Goal: Task Accomplishment & Management: Manage account settings

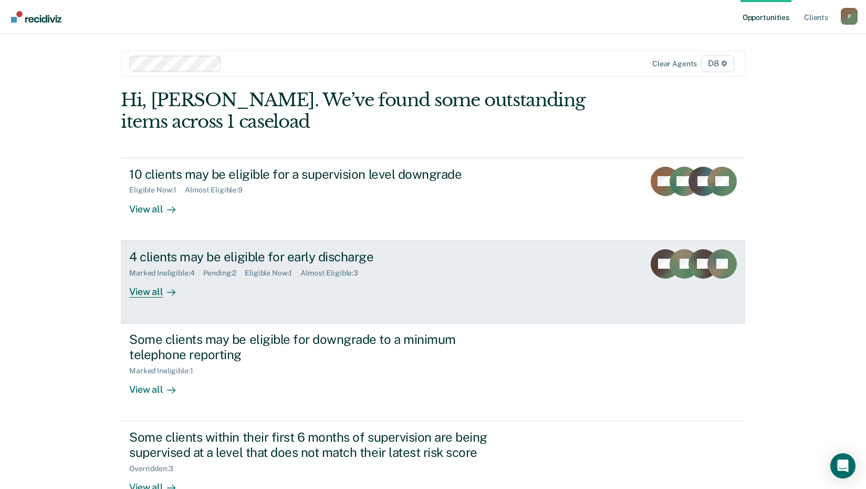
click at [147, 292] on div "View all" at bounding box center [158, 287] width 59 height 20
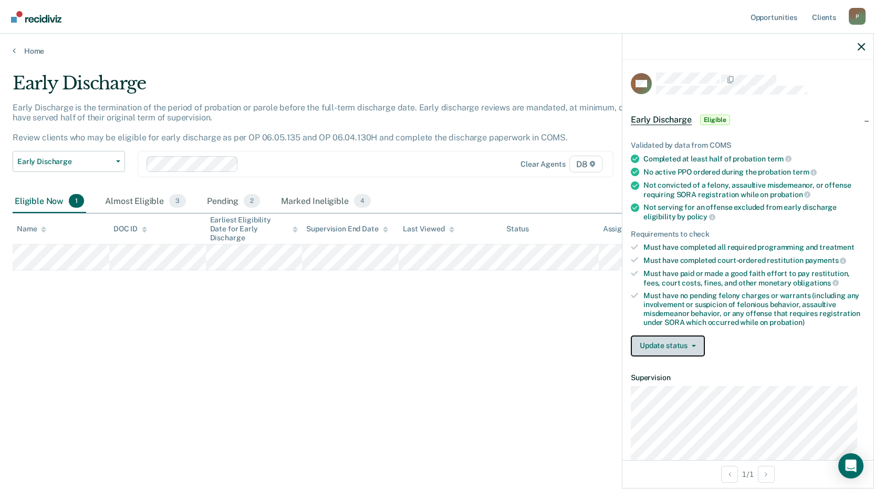
click at [669, 344] on button "Update status" at bounding box center [668, 345] width 74 height 21
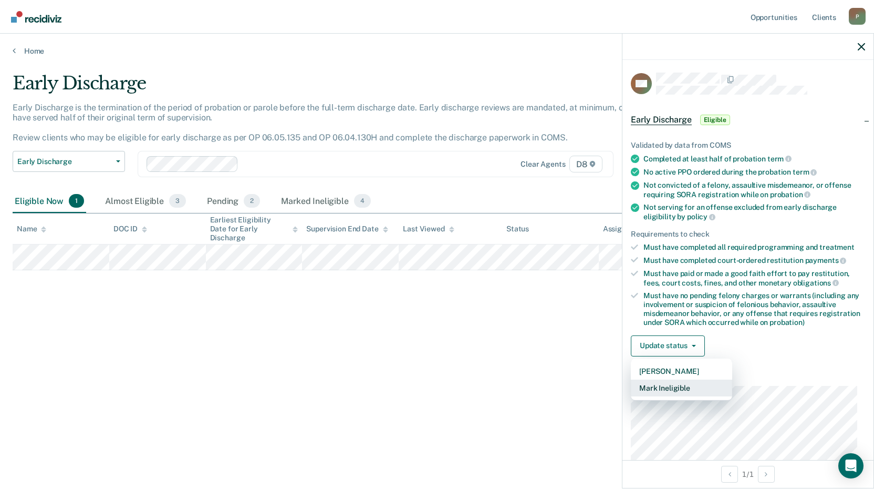
click at [668, 386] on button "Mark Ineligible" at bounding box center [681, 387] width 101 height 17
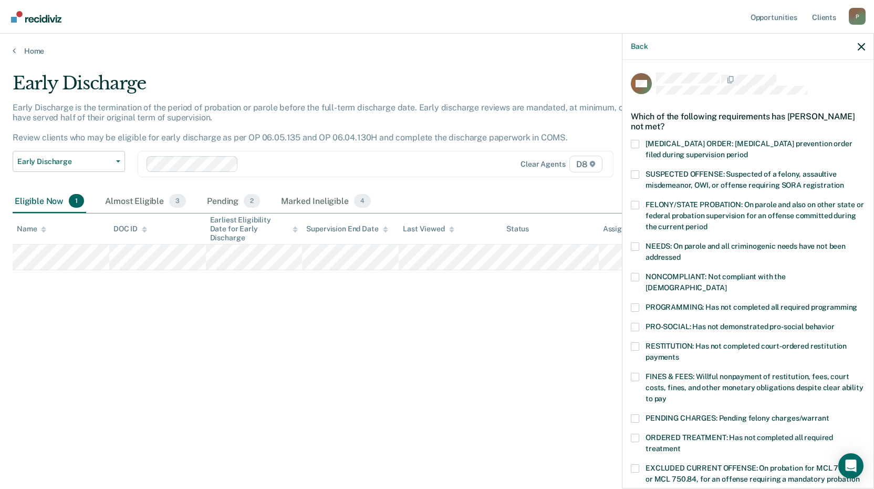
click at [638, 303] on span at bounding box center [635, 307] width 8 height 8
click at [857, 303] on input "PROGRAMMING: Has not completed all required programming" at bounding box center [857, 303] width 0 height 0
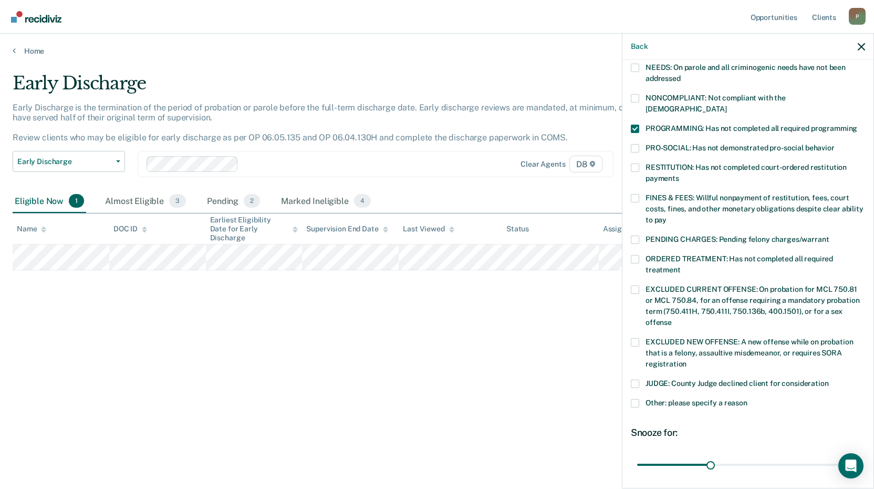
scroll to position [210, 0]
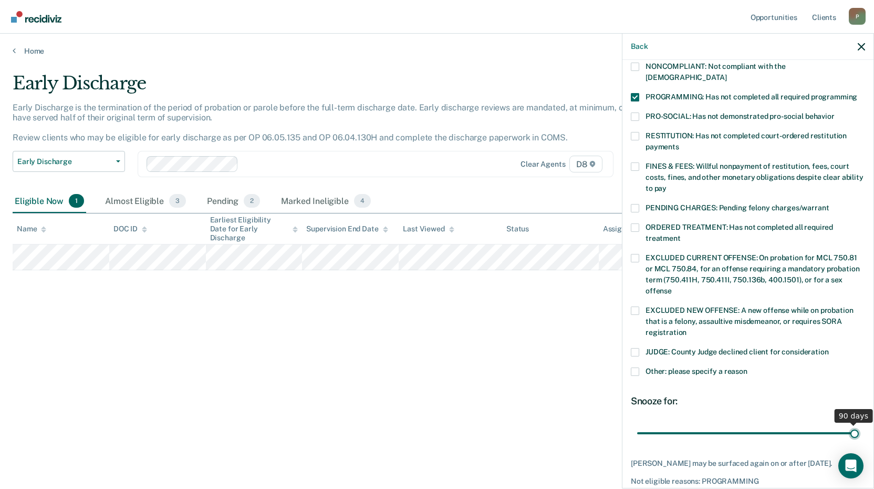
drag, startPoint x: 709, startPoint y: 419, endPoint x: 887, endPoint y: 412, distance: 178.2
type input "90"
click at [859, 423] on input "range" at bounding box center [748, 432] width 222 height 18
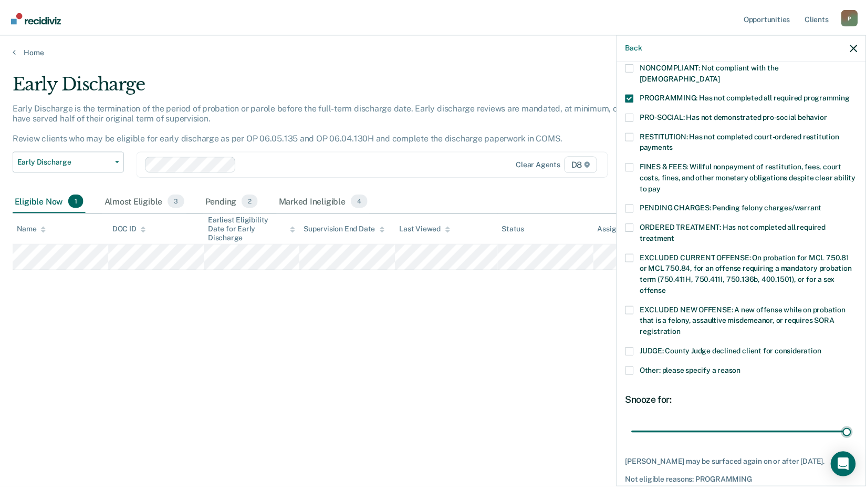
scroll to position [255, 0]
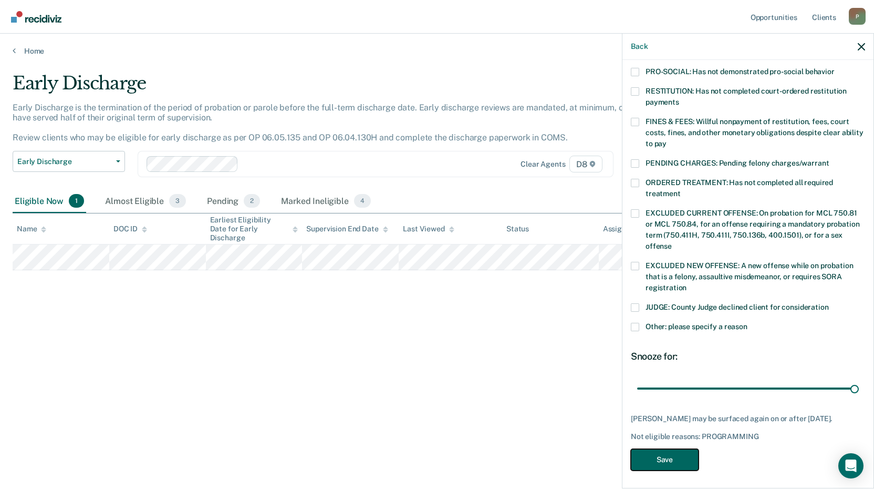
click at [676, 459] on button "Save" at bounding box center [665, 460] width 68 height 22
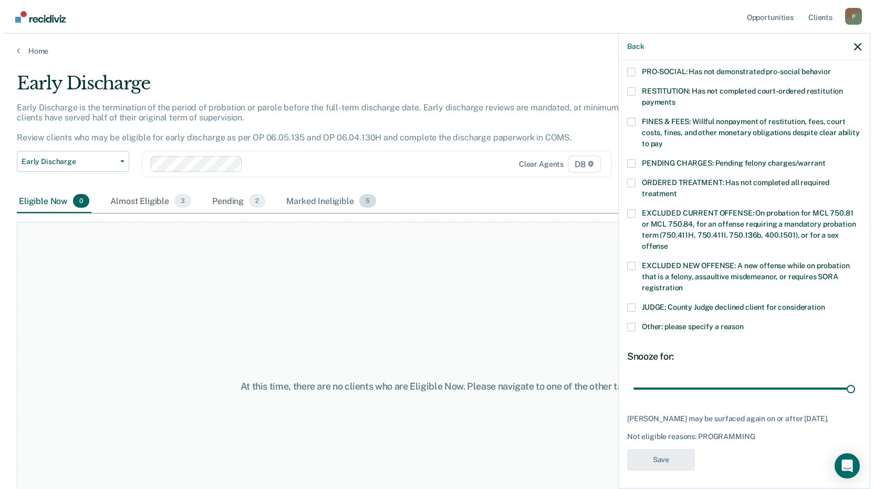
scroll to position [226, 0]
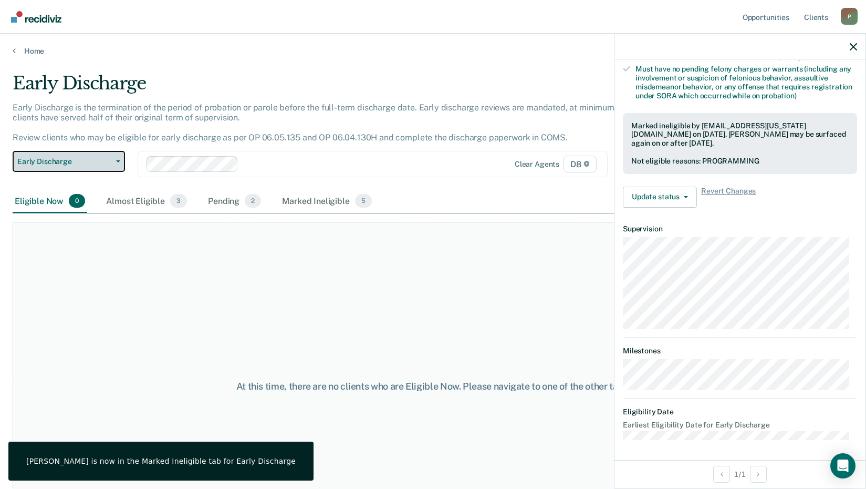
click at [114, 162] on span "button" at bounding box center [116, 161] width 8 height 2
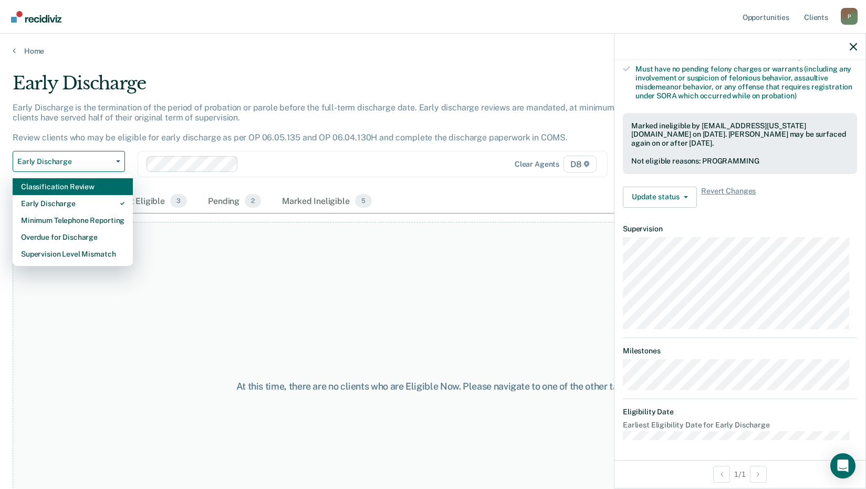
click at [64, 188] on div "Classification Review" at bounding box center [72, 186] width 103 height 17
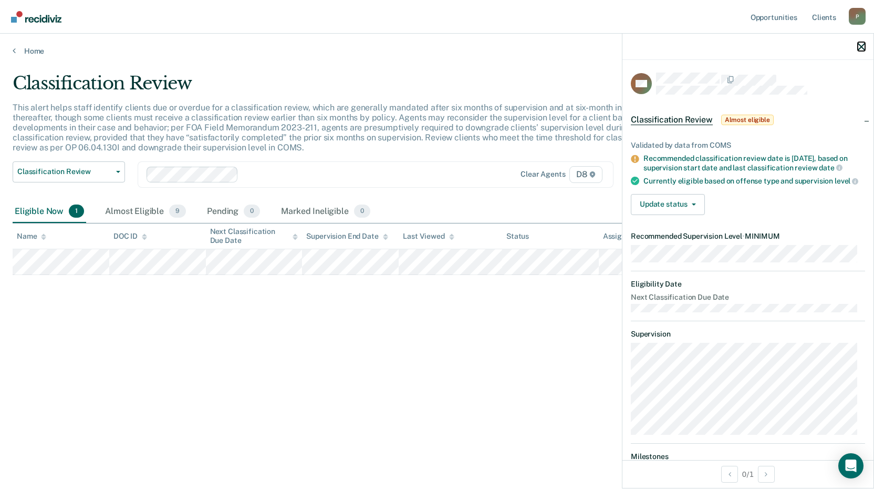
click at [858, 48] on icon "button" at bounding box center [861, 46] width 7 height 7
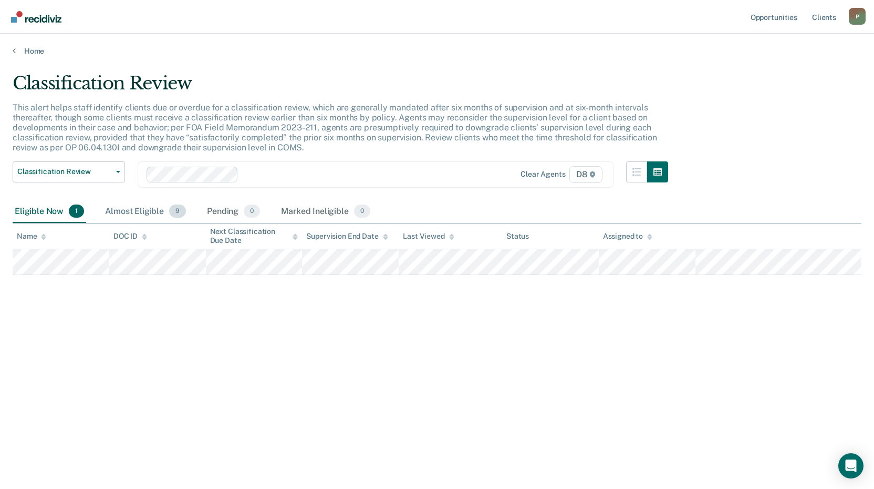
click at [139, 210] on div "Almost Eligible 9" at bounding box center [145, 211] width 85 height 23
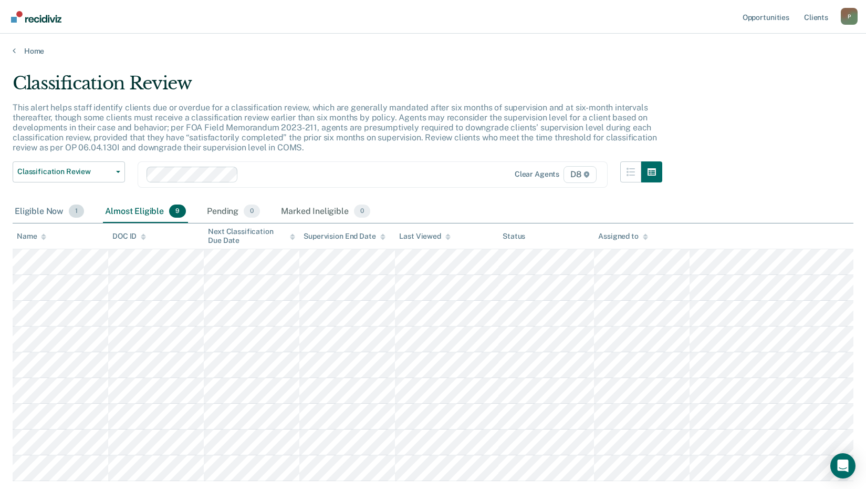
click at [51, 209] on div "Eligible Now 1" at bounding box center [50, 211] width 74 height 23
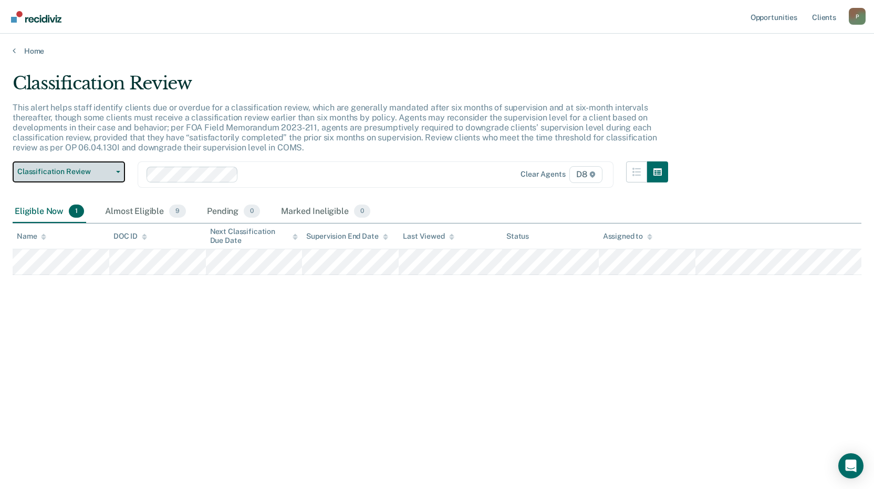
click at [122, 174] on button "Classification Review" at bounding box center [69, 171] width 112 height 21
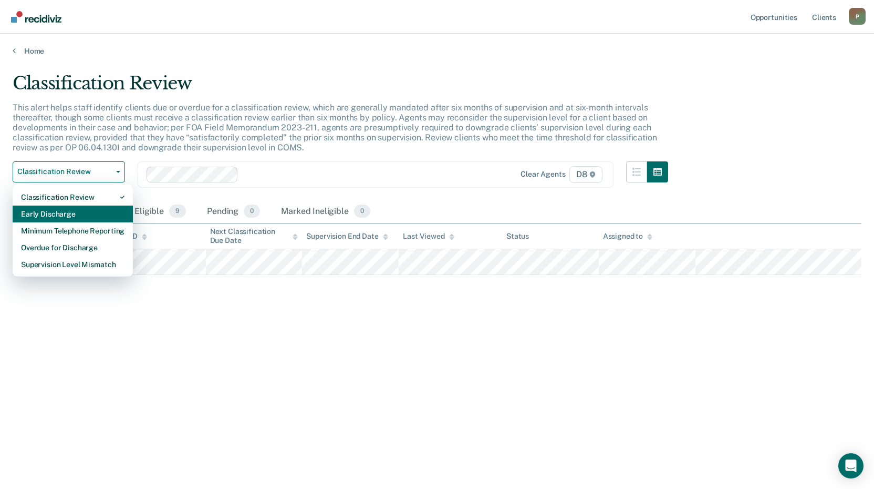
click at [66, 211] on div "Early Discharge" at bounding box center [72, 213] width 103 height 17
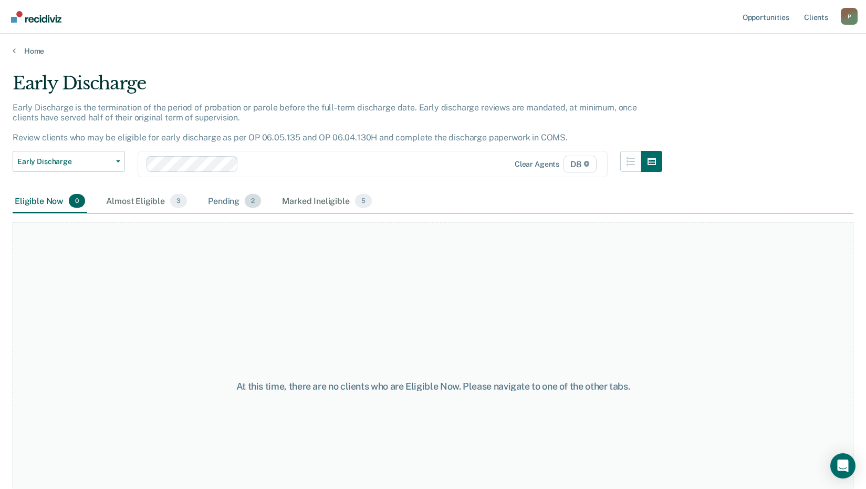
click at [213, 200] on div "Pending 2" at bounding box center [234, 201] width 57 height 23
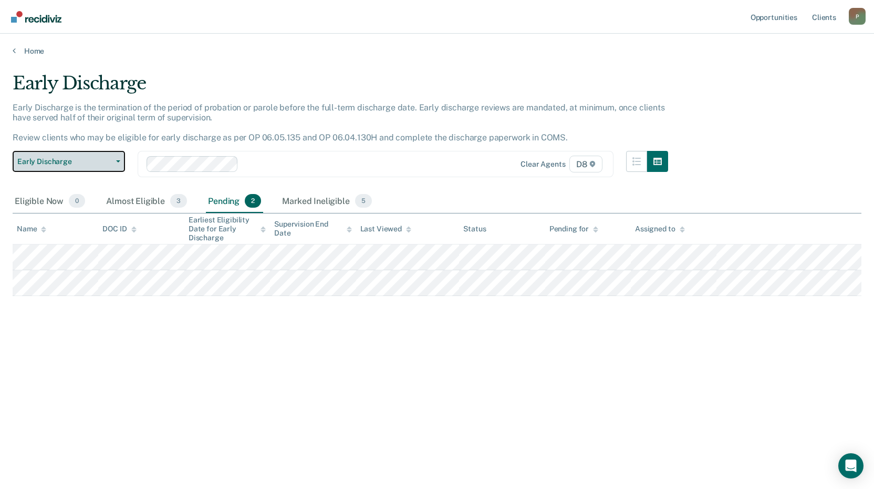
click at [109, 163] on span "Early Discharge" at bounding box center [64, 161] width 95 height 9
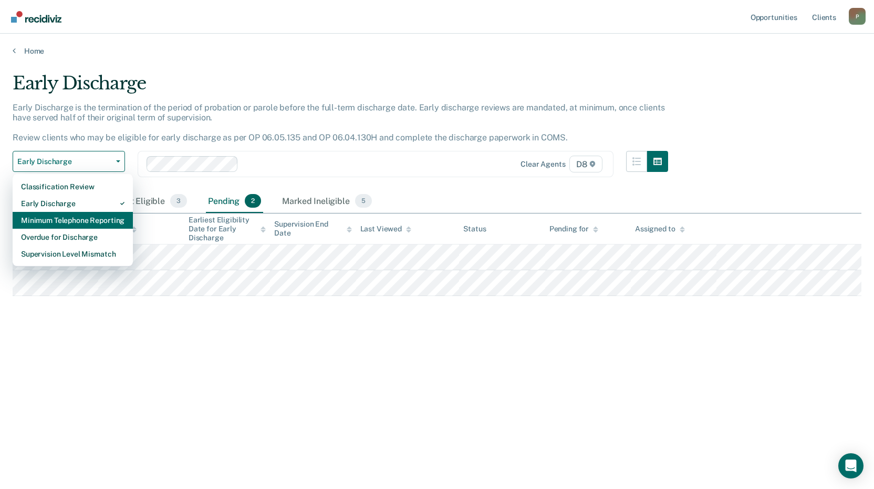
click at [84, 220] on div "Minimum Telephone Reporting" at bounding box center [72, 220] width 103 height 17
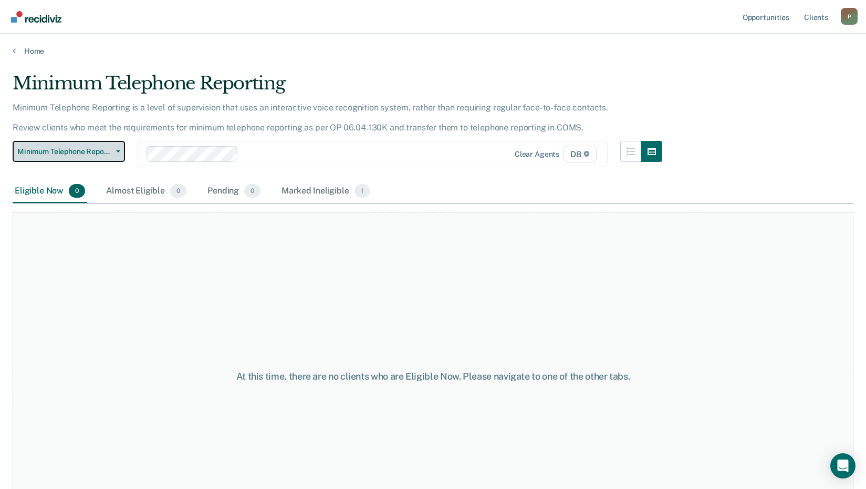
click at [113, 152] on span "button" at bounding box center [116, 151] width 8 height 2
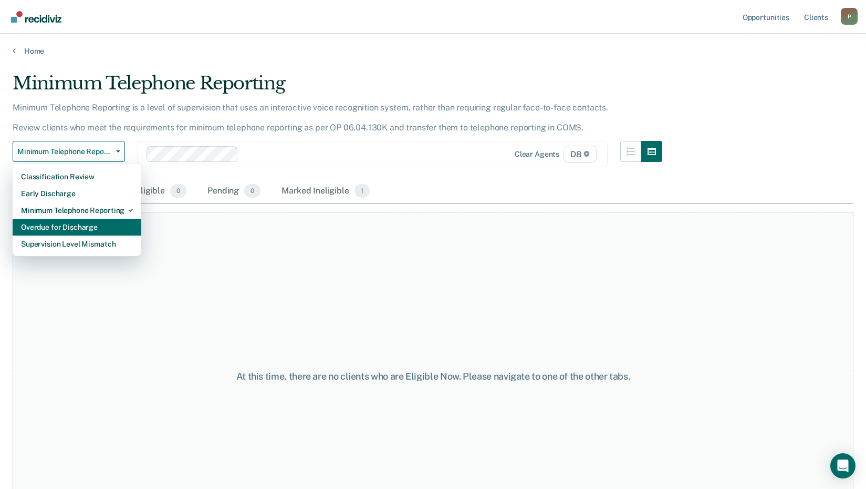
click at [79, 226] on div "Overdue for Discharge" at bounding box center [77, 227] width 112 height 17
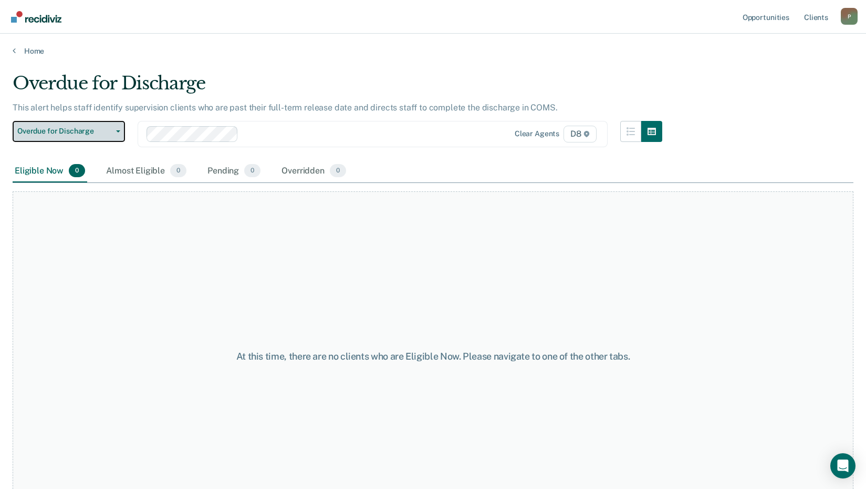
click at [110, 133] on span "Overdue for Discharge" at bounding box center [64, 131] width 95 height 9
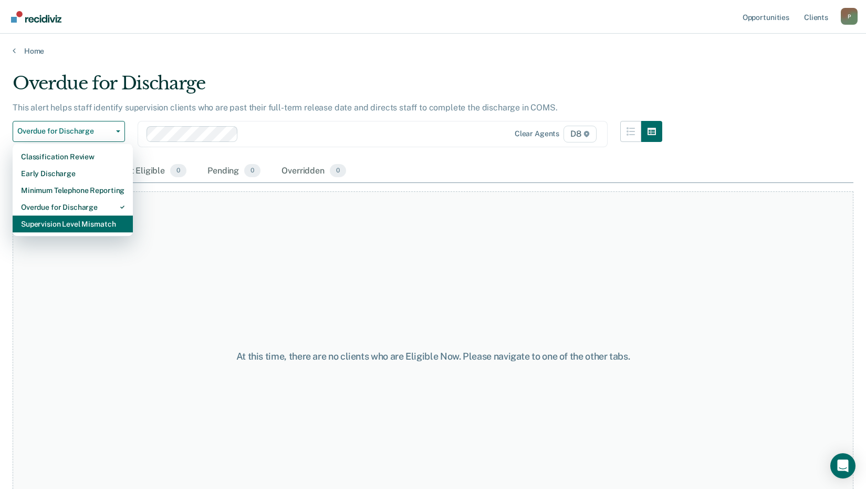
click at [84, 227] on div "Supervision Level Mismatch" at bounding box center [72, 223] width 103 height 17
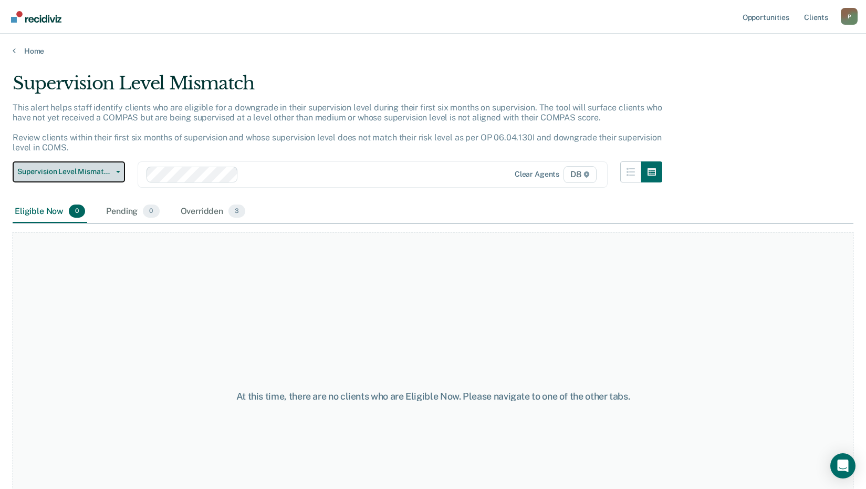
click at [96, 168] on span "Supervision Level Mismatch" at bounding box center [64, 171] width 95 height 9
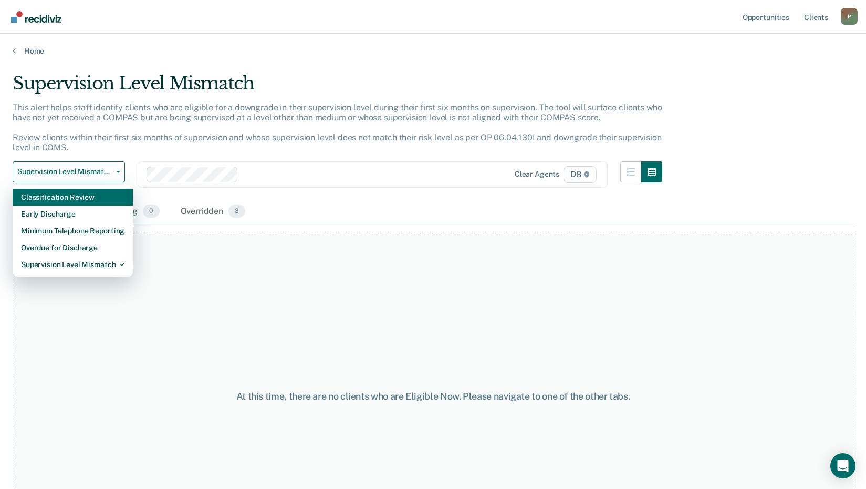
click at [56, 194] on div "Classification Review" at bounding box center [72, 197] width 103 height 17
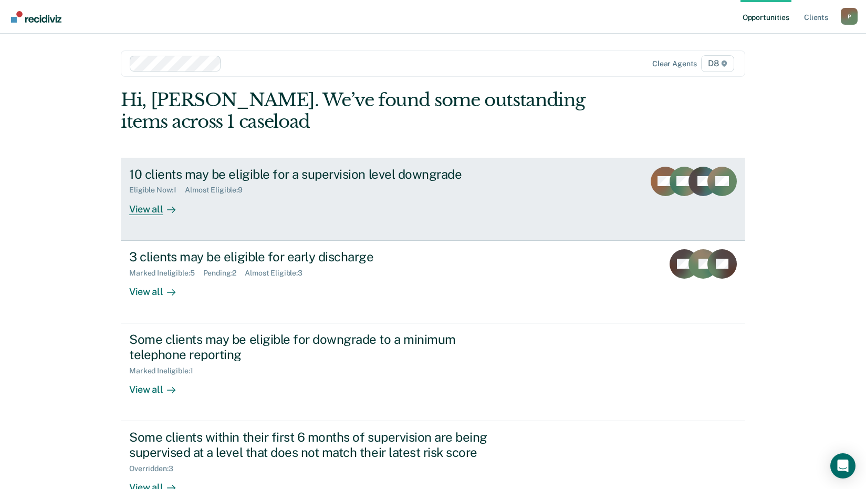
click at [155, 211] on div "View all" at bounding box center [158, 204] width 59 height 20
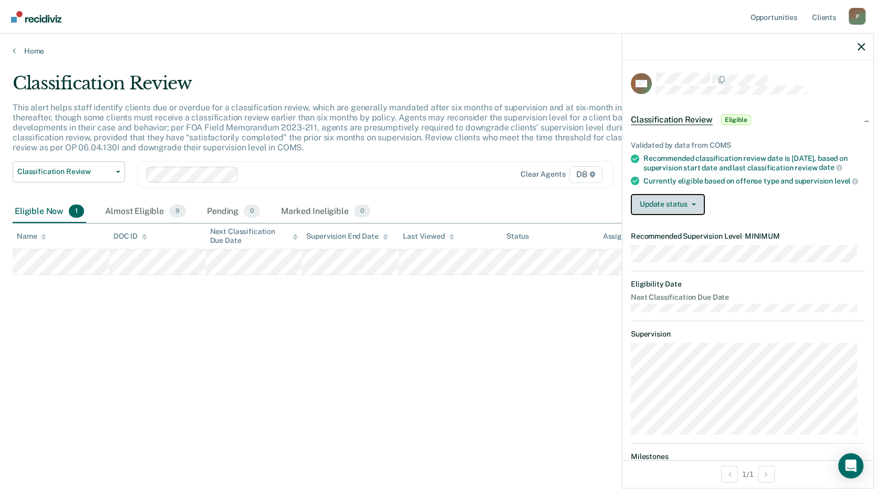
click at [652, 215] on button "Update status" at bounding box center [668, 204] width 74 height 21
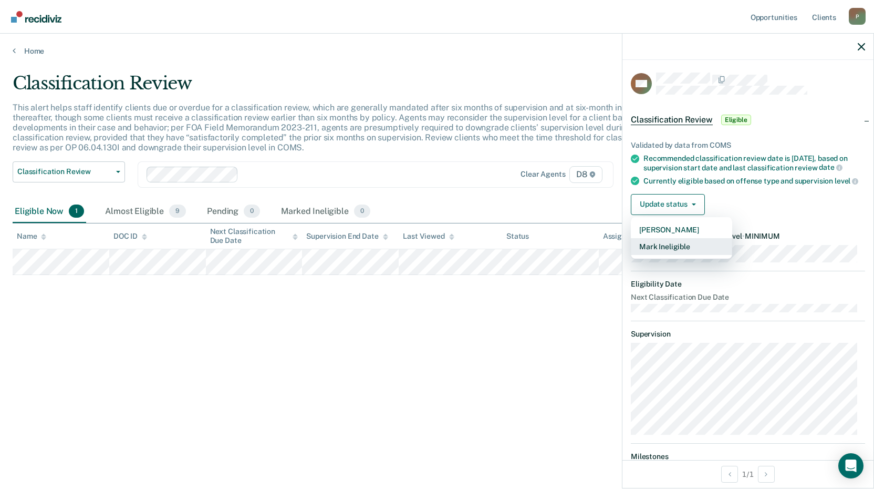
click at [656, 255] on button "Mark Ineligible" at bounding box center [681, 246] width 101 height 17
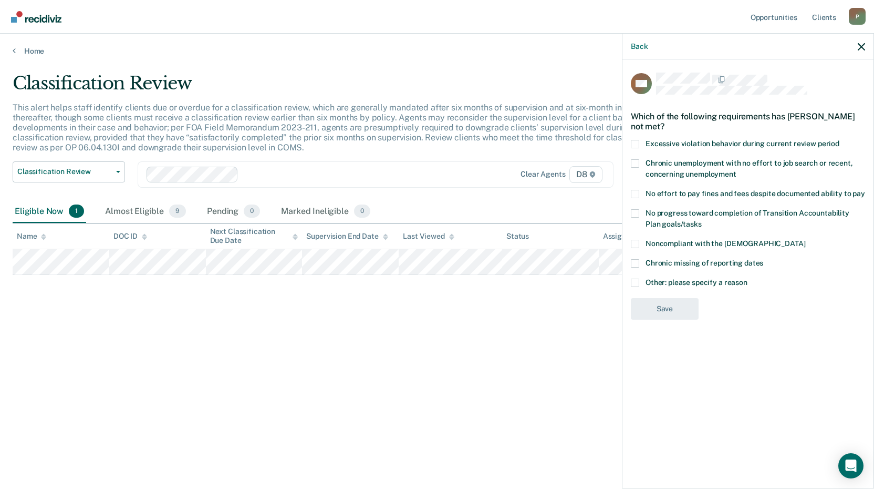
click at [676, 283] on span "Other: please specify a reason" at bounding box center [697, 282] width 102 height 8
click at [748, 278] on input "Other: please specify a reason" at bounding box center [748, 278] width 0 height 0
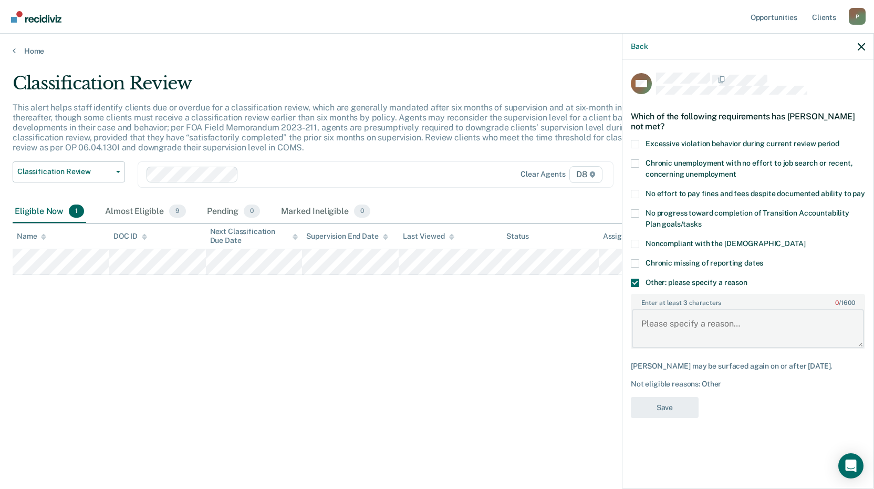
click at [672, 328] on textarea "Enter at least 3 characters 0 / 1600" at bounding box center [748, 328] width 232 height 39
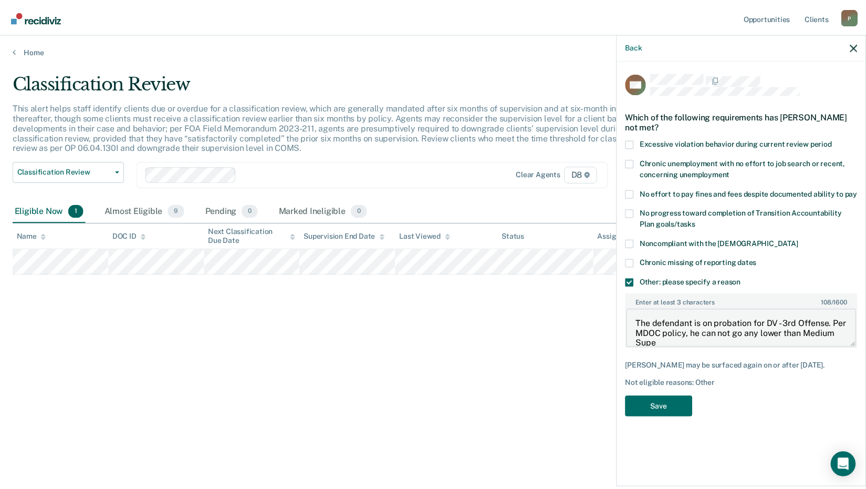
scroll to position [2, 0]
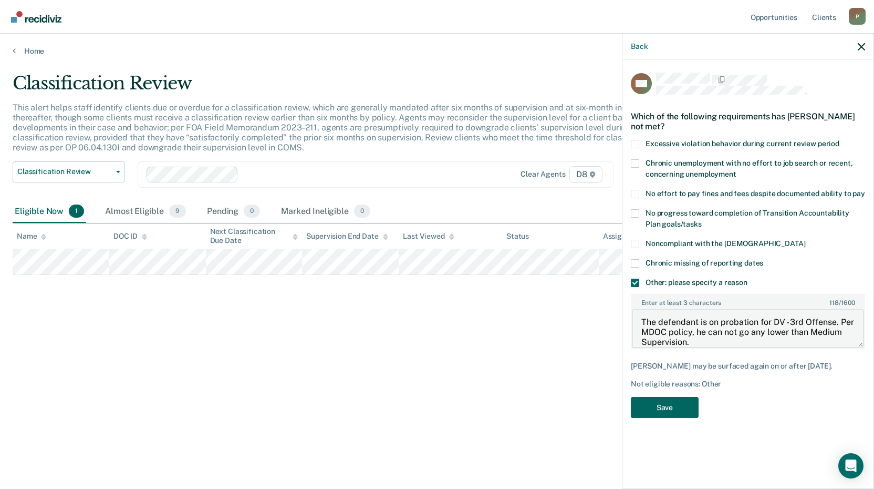
type textarea "The defendant is on probation for DV - 3rd Offense. Per MDOC policy, he can not…"
click at [690, 401] on button "Save" at bounding box center [665, 408] width 68 height 22
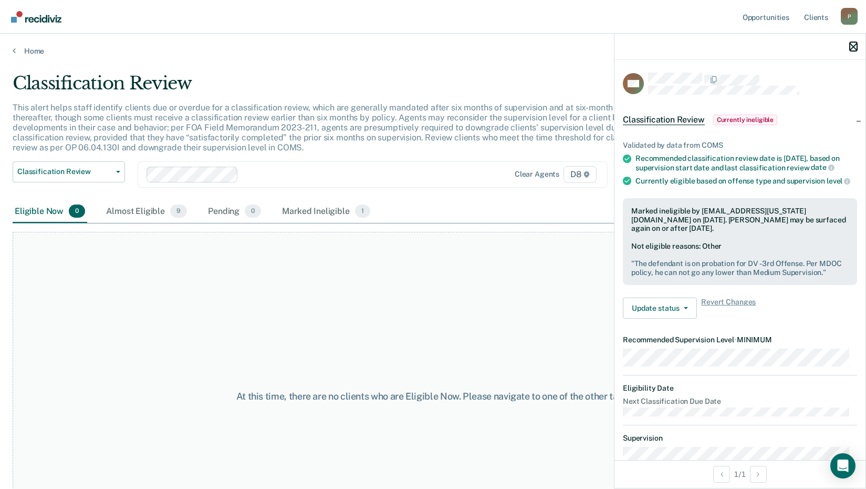
click at [856, 45] on icon "button" at bounding box center [853, 46] width 7 height 7
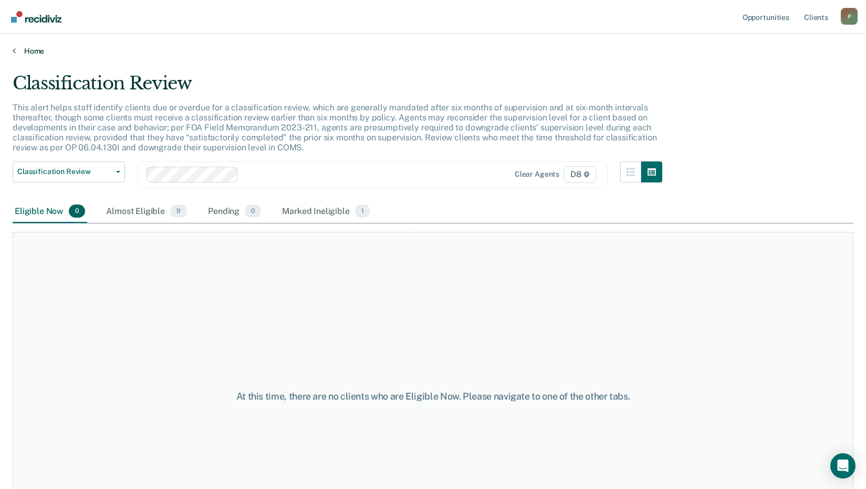
click at [30, 50] on link "Home" at bounding box center [433, 50] width 841 height 9
